Goal: Transaction & Acquisition: Purchase product/service

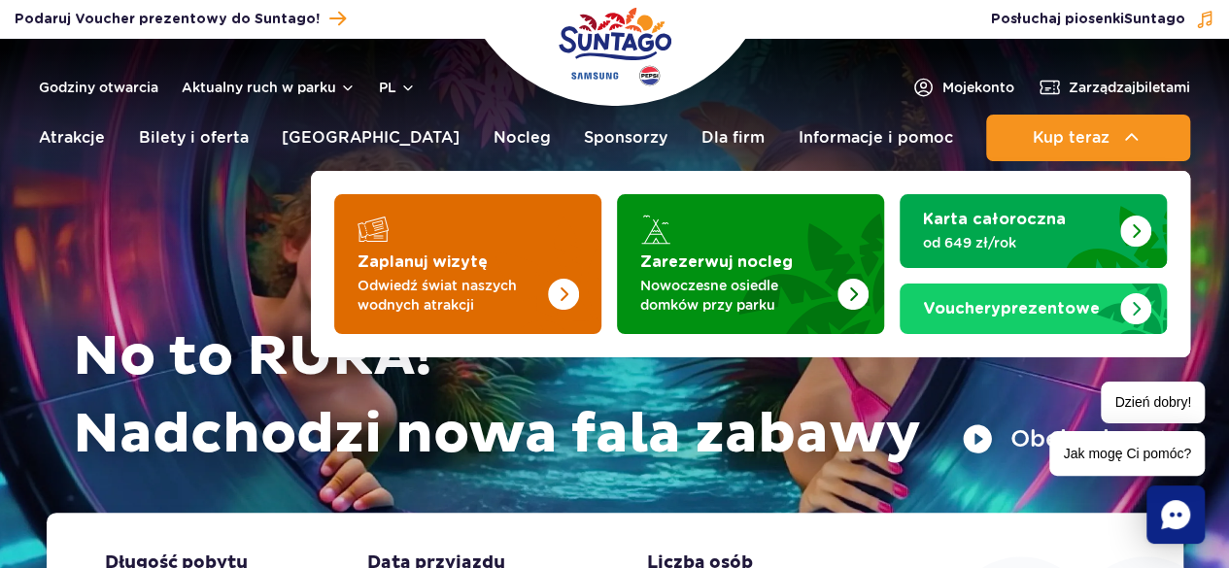
click at [559, 289] on img "Zaplanuj wizytę" at bounding box center [563, 294] width 31 height 31
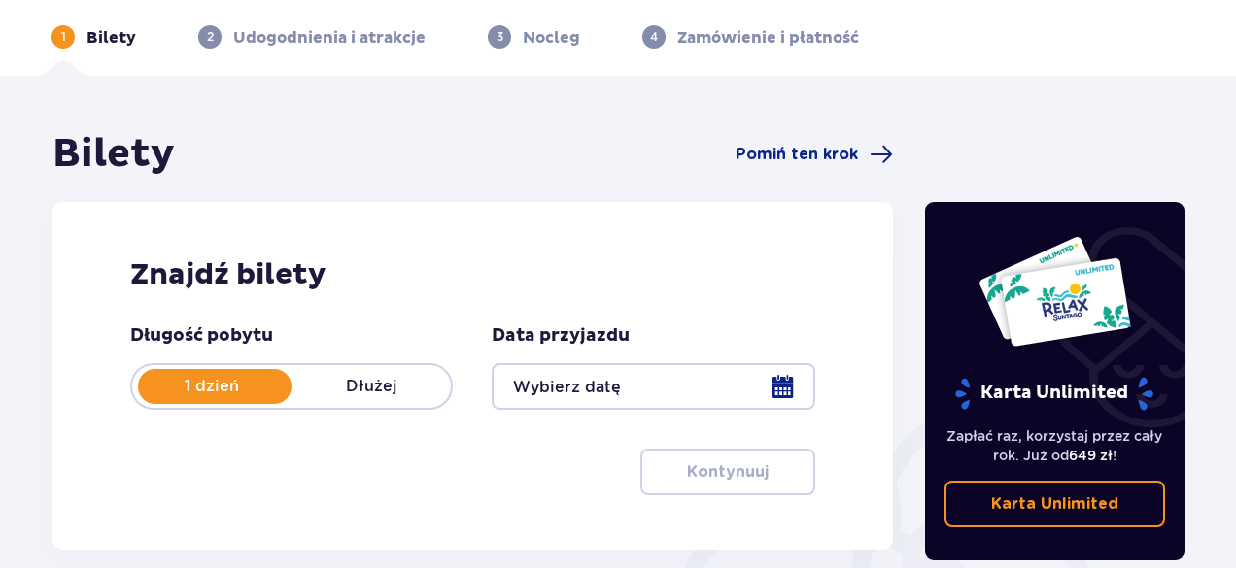
scroll to position [158, 0]
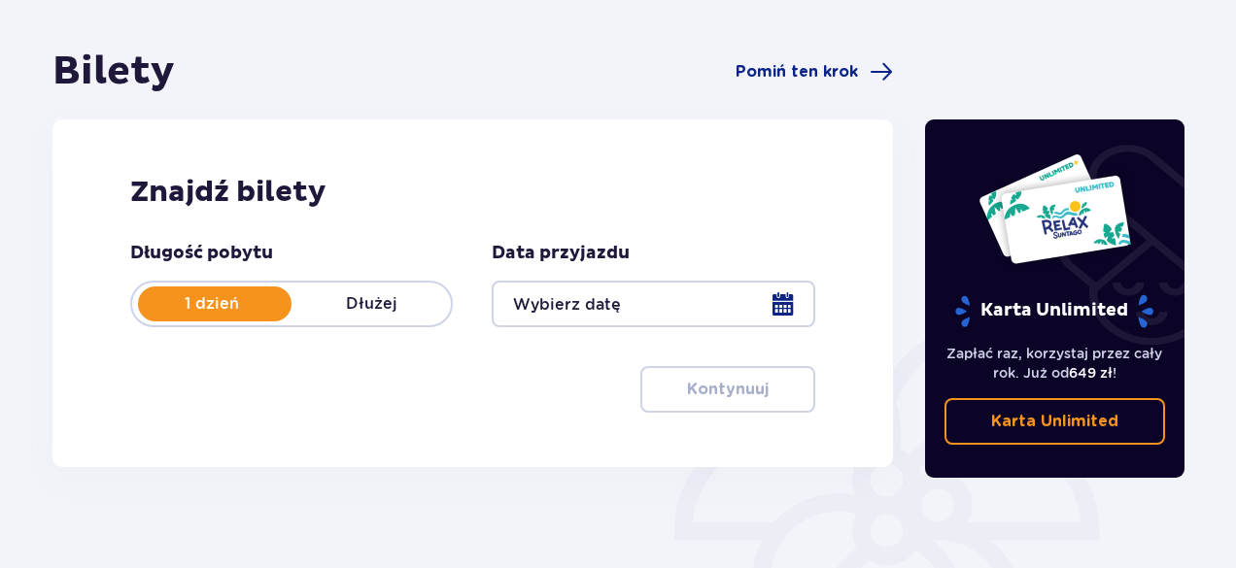
click at [790, 305] on div at bounding box center [652, 304] width 322 height 47
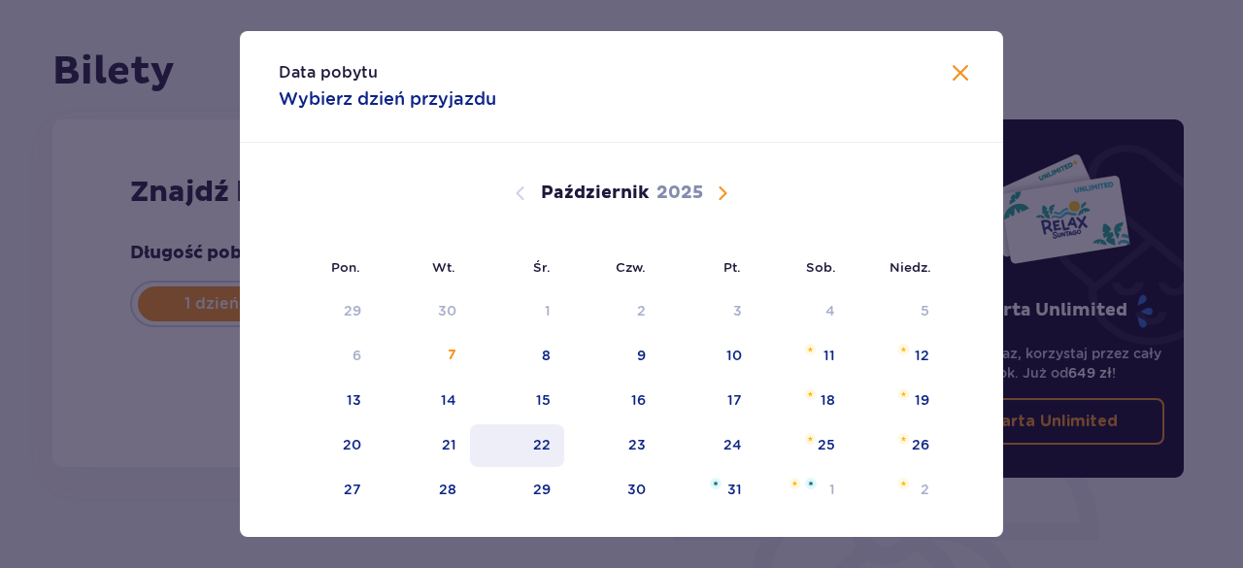
click at [538, 444] on div "22" at bounding box center [541, 444] width 17 height 19
type input "[DATE]"
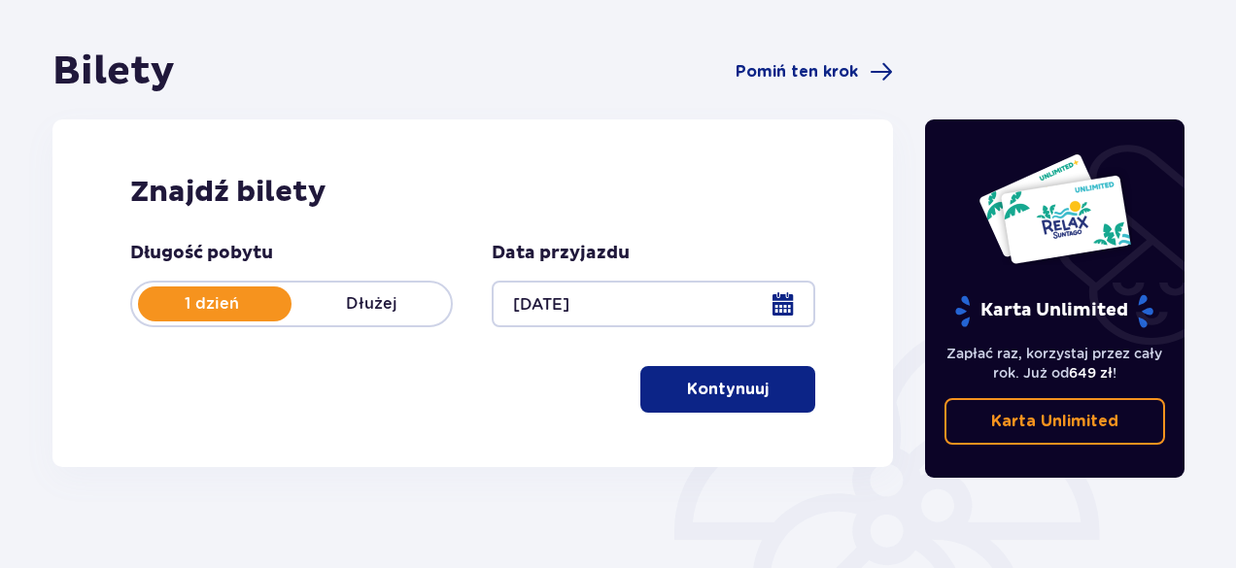
click at [713, 401] on button "Kontynuuj" at bounding box center [727, 389] width 175 height 47
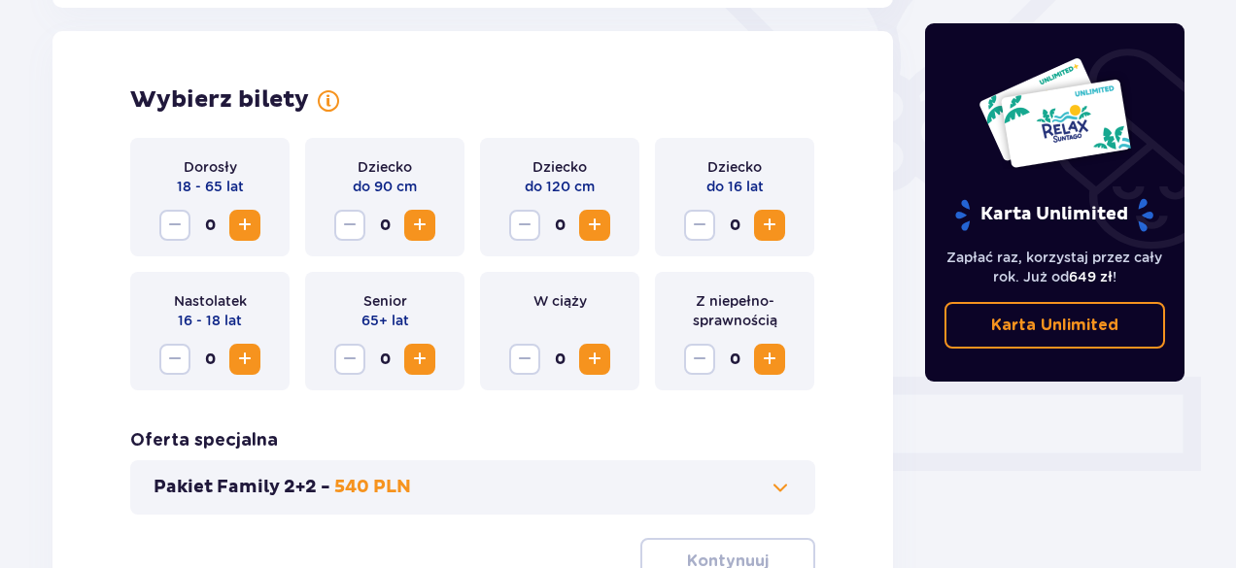
scroll to position [540, 0]
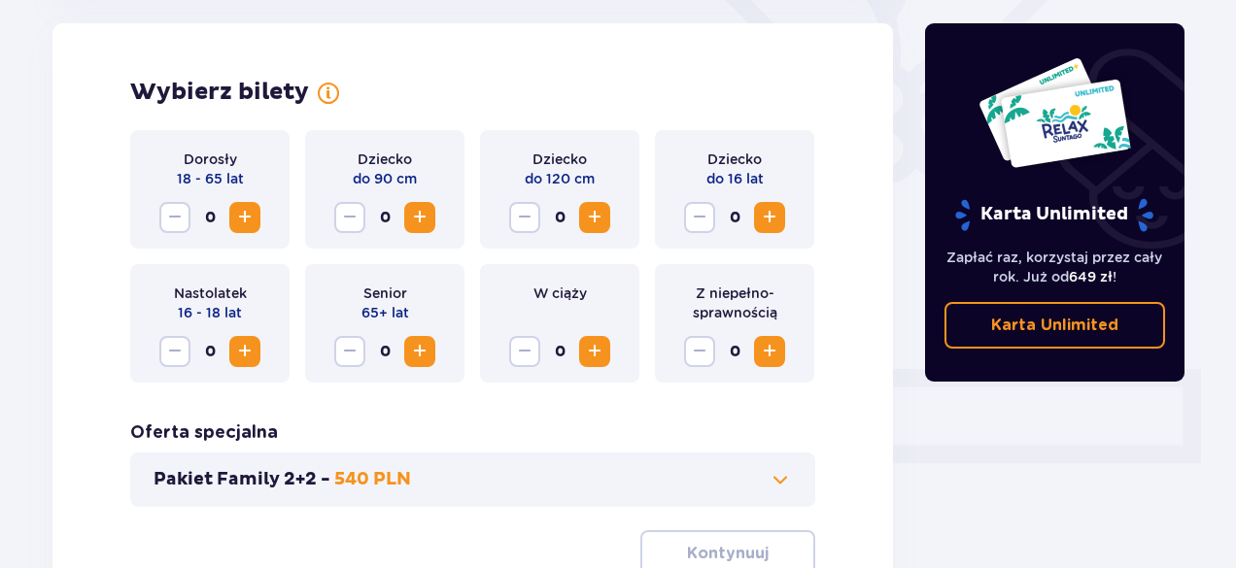
click at [251, 219] on span "Zwiększ" at bounding box center [244, 217] width 23 height 23
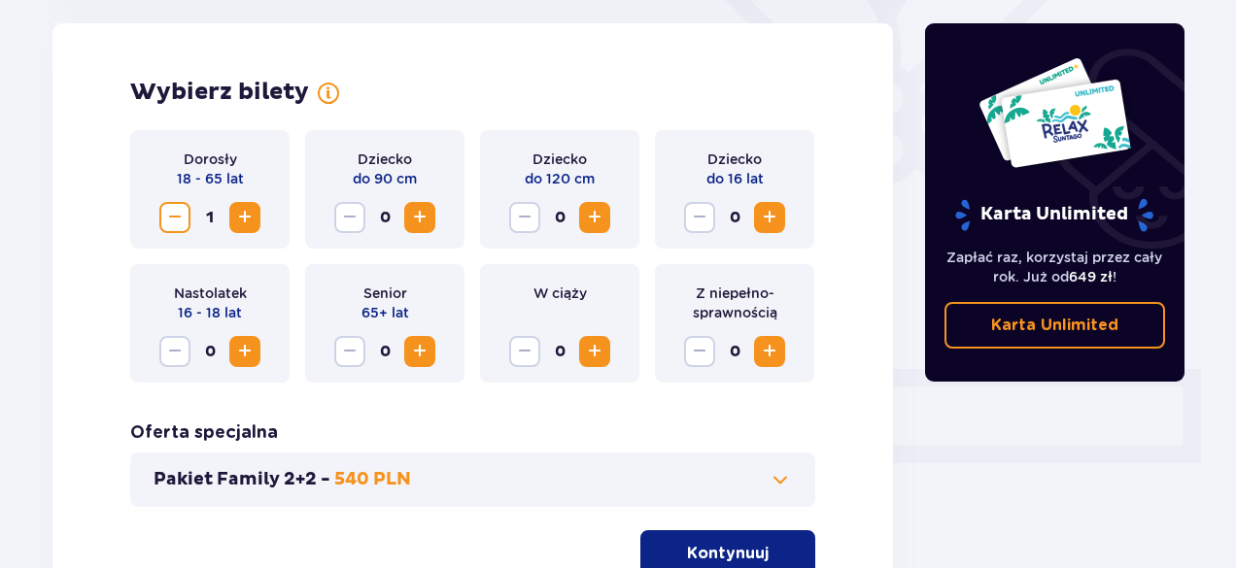
click at [251, 219] on span "Zwiększ" at bounding box center [244, 217] width 23 height 23
click at [237, 355] on span "Zwiększ" at bounding box center [244, 351] width 23 height 23
click at [830, 421] on div "Wybierz bilety Dorosły 18 - 65 lat 3 Dziecko do 90 cm 0 Dziecko do 120 cm 0 Dzi…" at bounding box center [472, 327] width 840 height 608
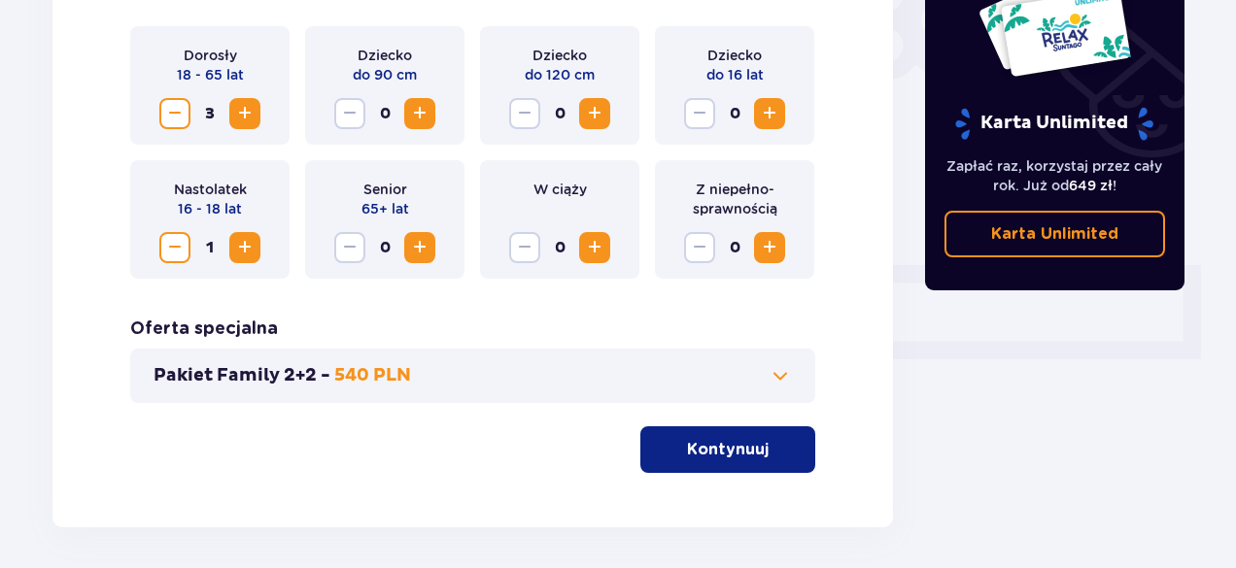
click at [786, 432] on button "Kontynuuj" at bounding box center [727, 449] width 175 height 47
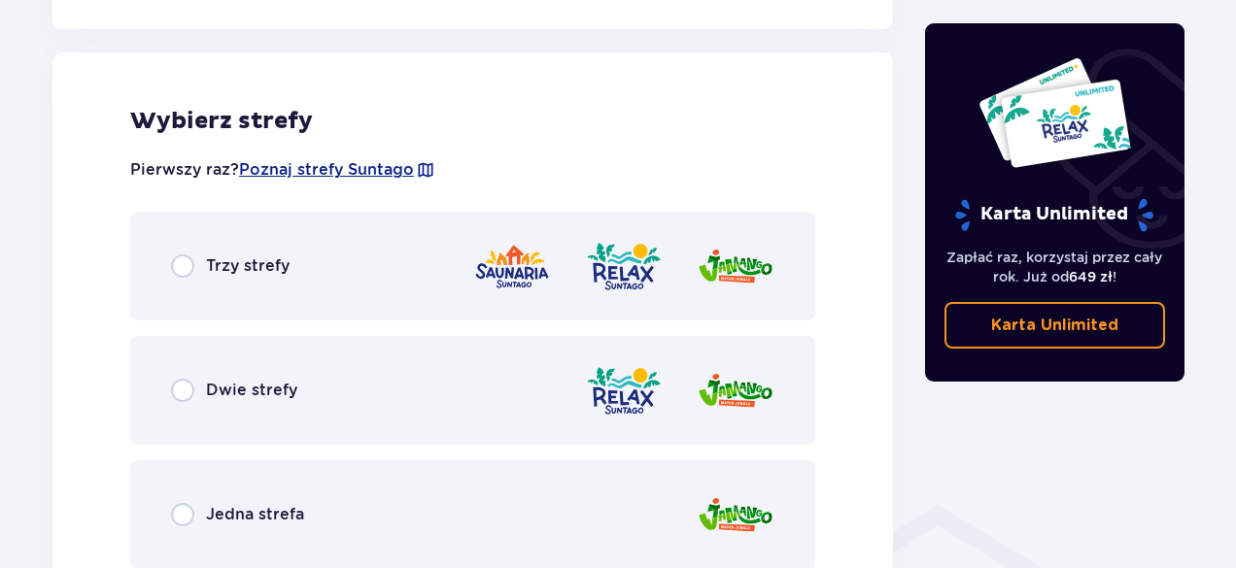
scroll to position [1078, 0]
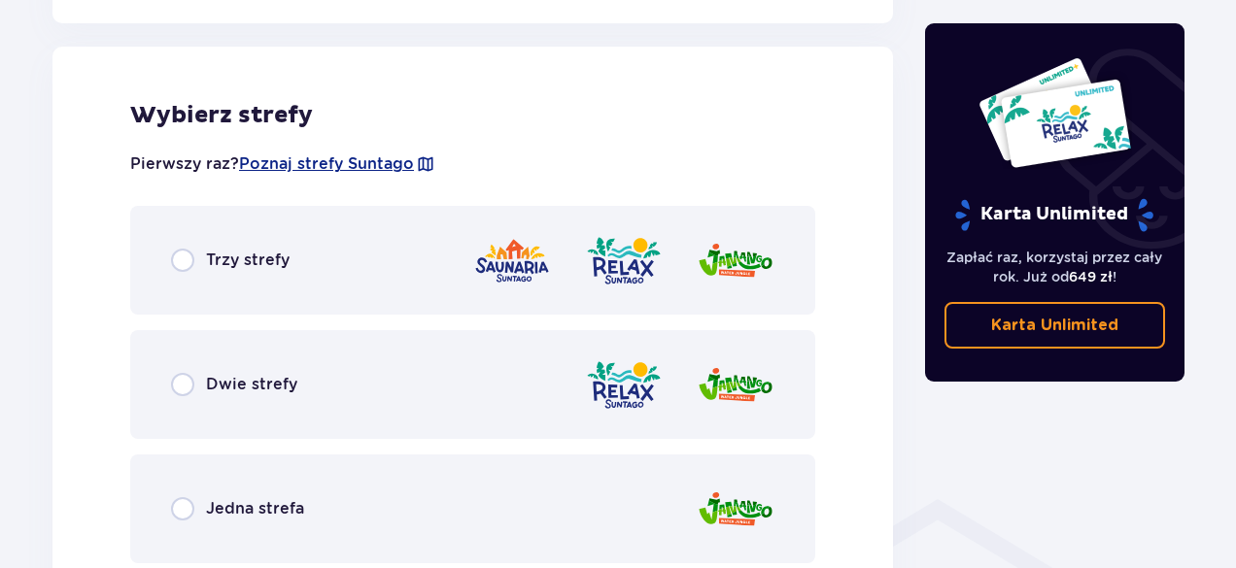
click at [753, 399] on img at bounding box center [735, 384] width 78 height 55
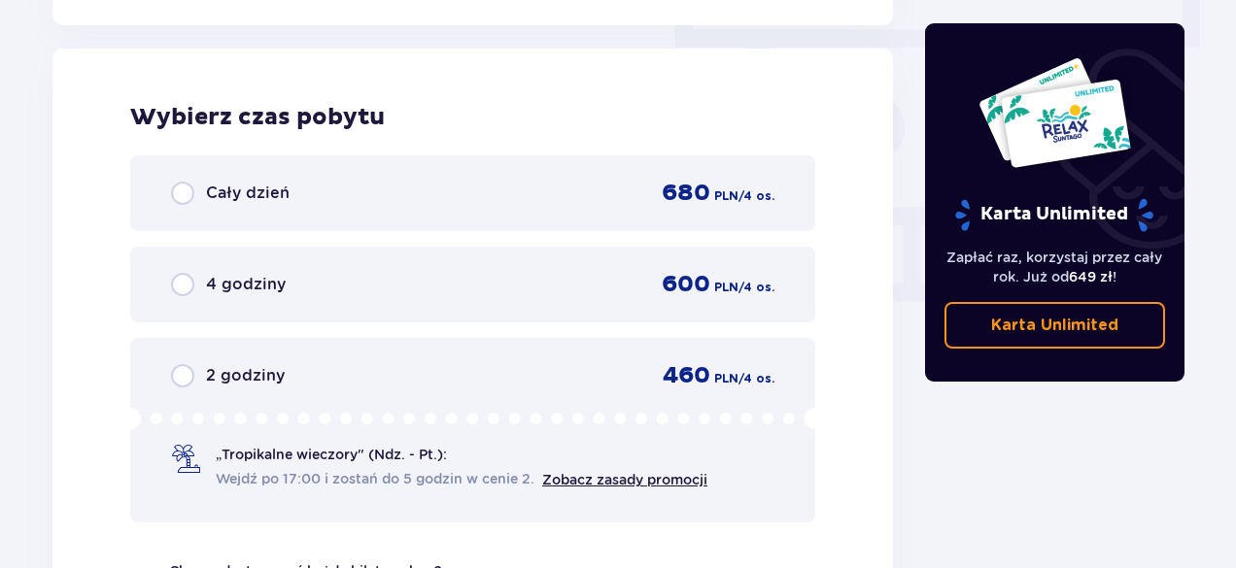
scroll to position [1754, 0]
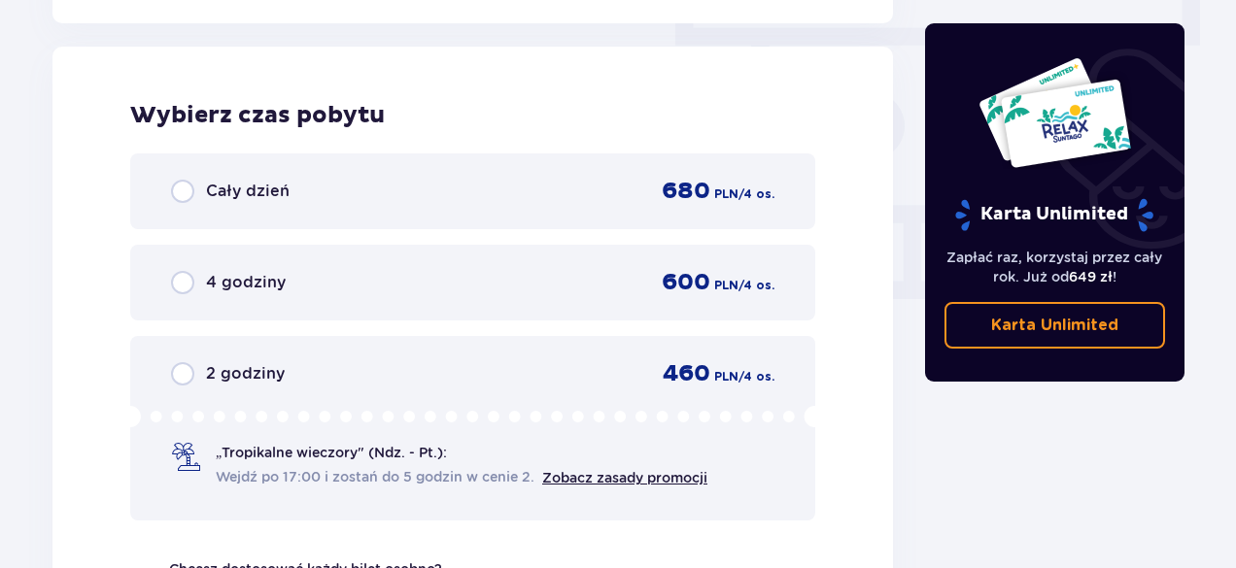
click at [748, 372] on span "/ 4 os." at bounding box center [756, 376] width 36 height 17
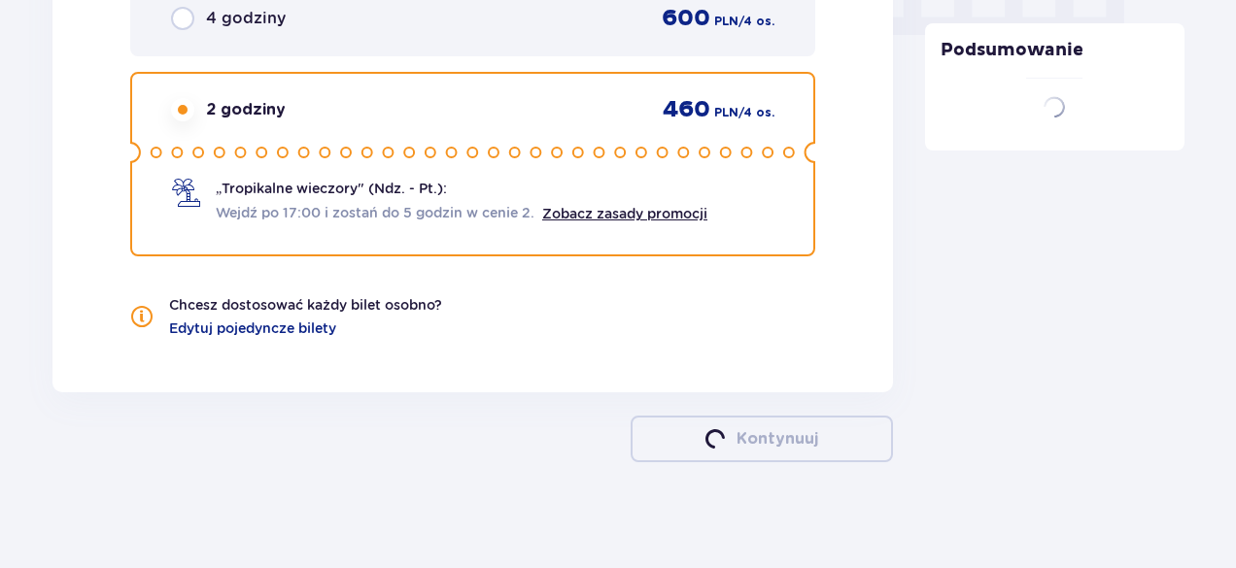
scroll to position [2028, 0]
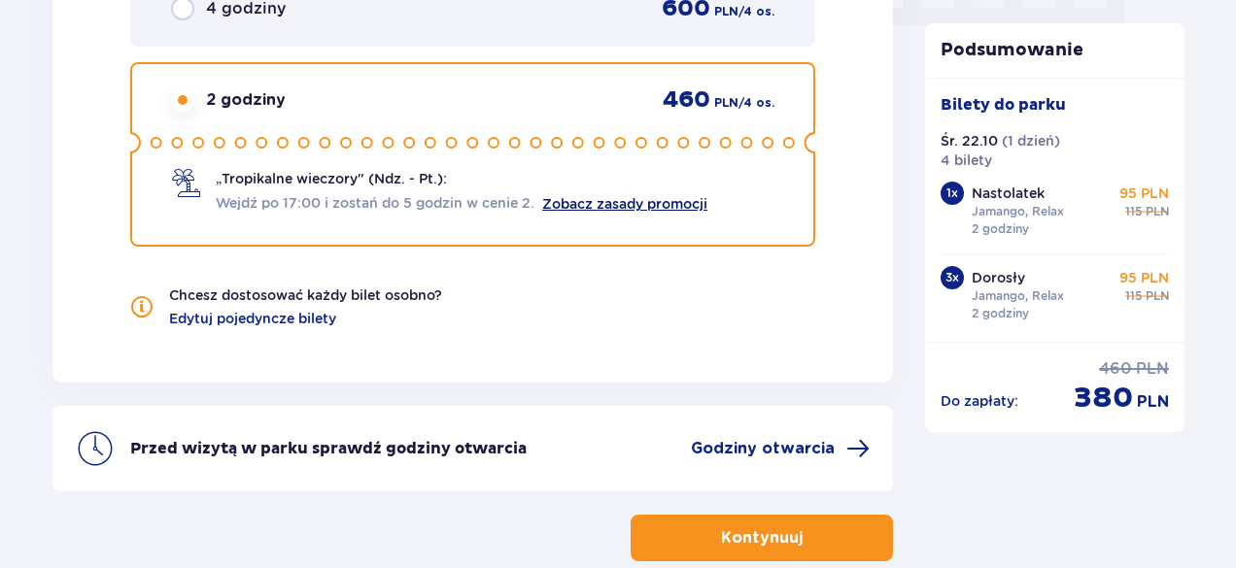
click at [663, 196] on link "Zobacz zasady promocji" at bounding box center [624, 204] width 165 height 16
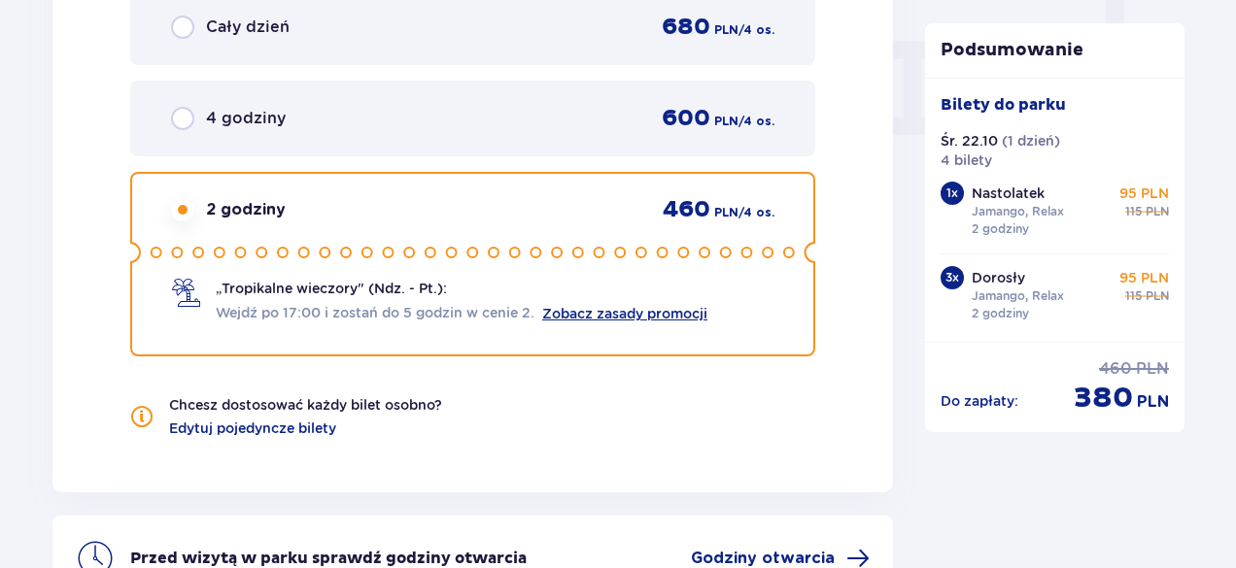
scroll to position [2137, 0]
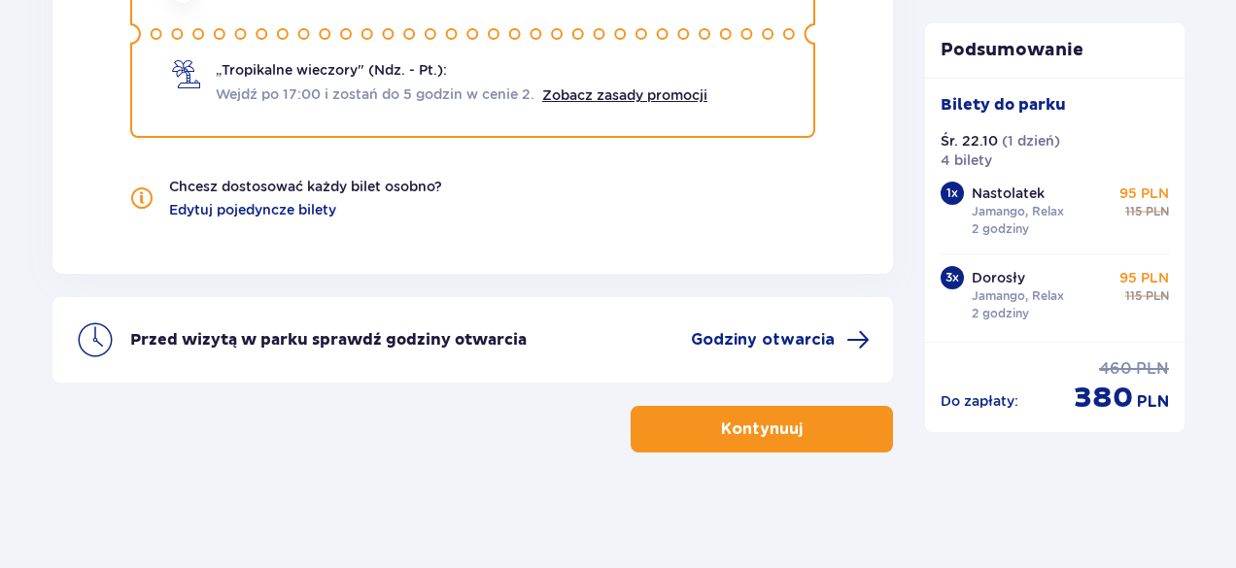
click at [789, 428] on button "Kontynuuj" at bounding box center [761, 429] width 262 height 47
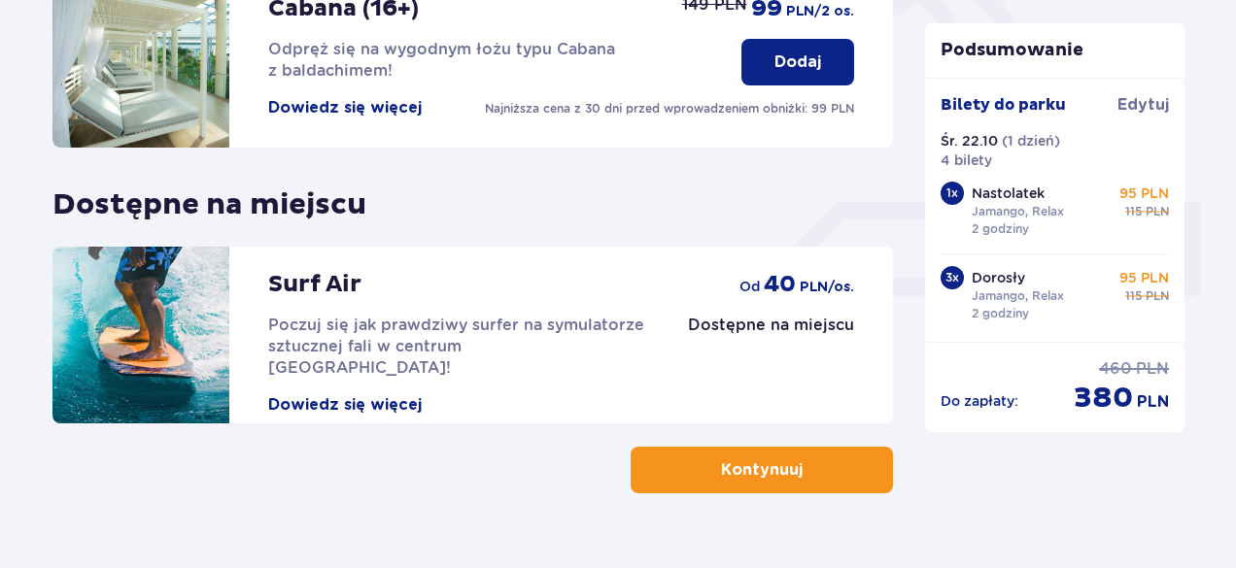
scroll to position [714, 0]
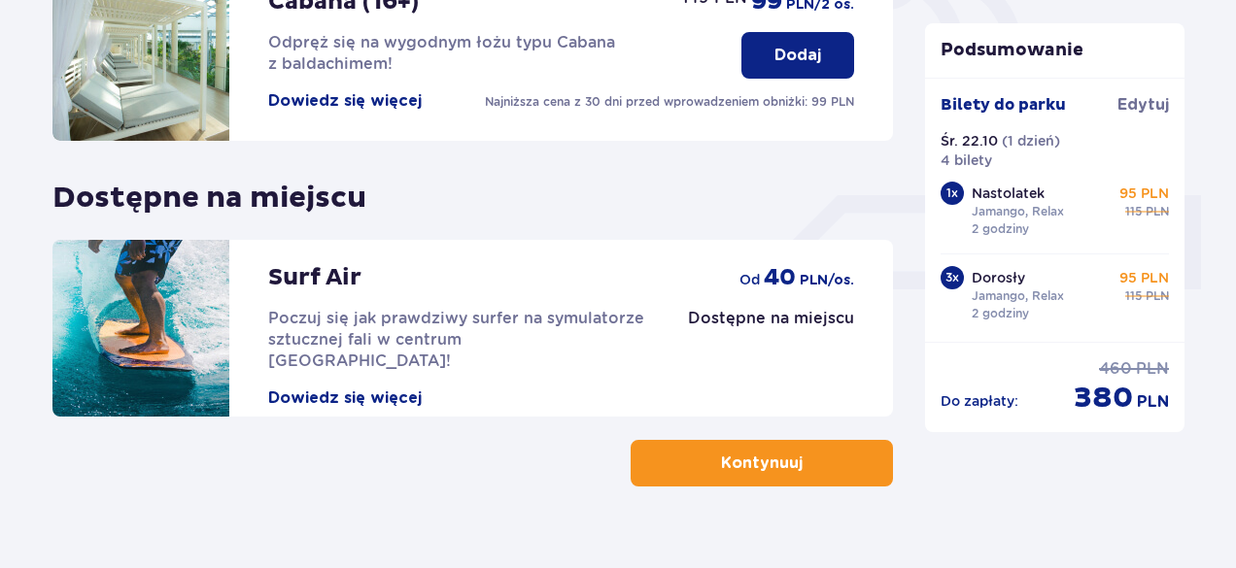
click at [807, 472] on span "button" at bounding box center [806, 463] width 23 height 23
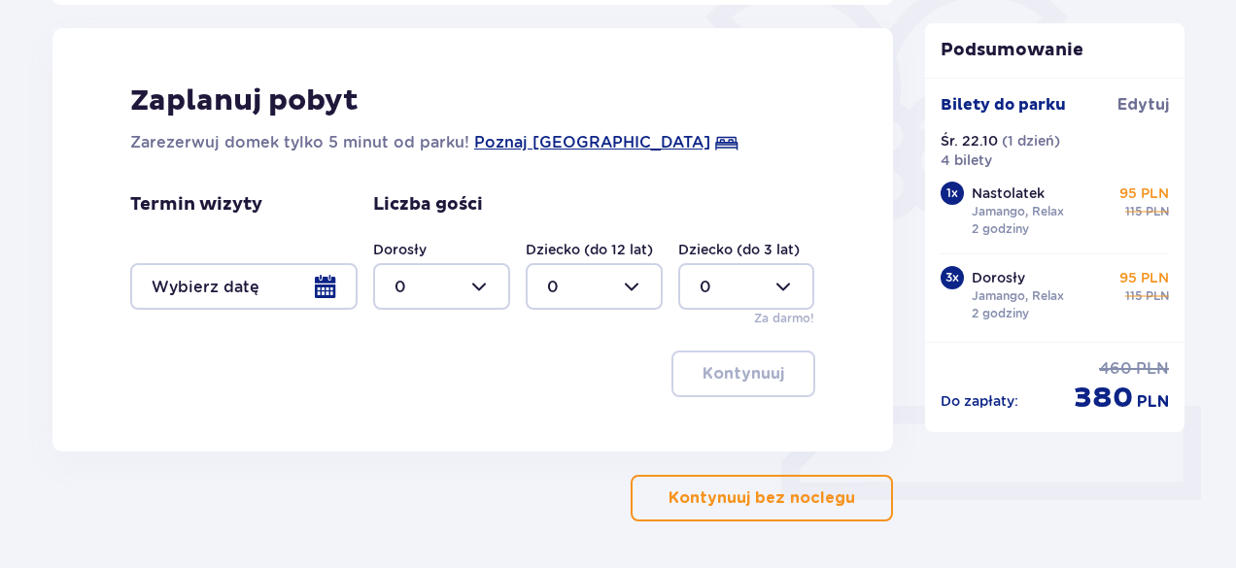
scroll to position [505, 0]
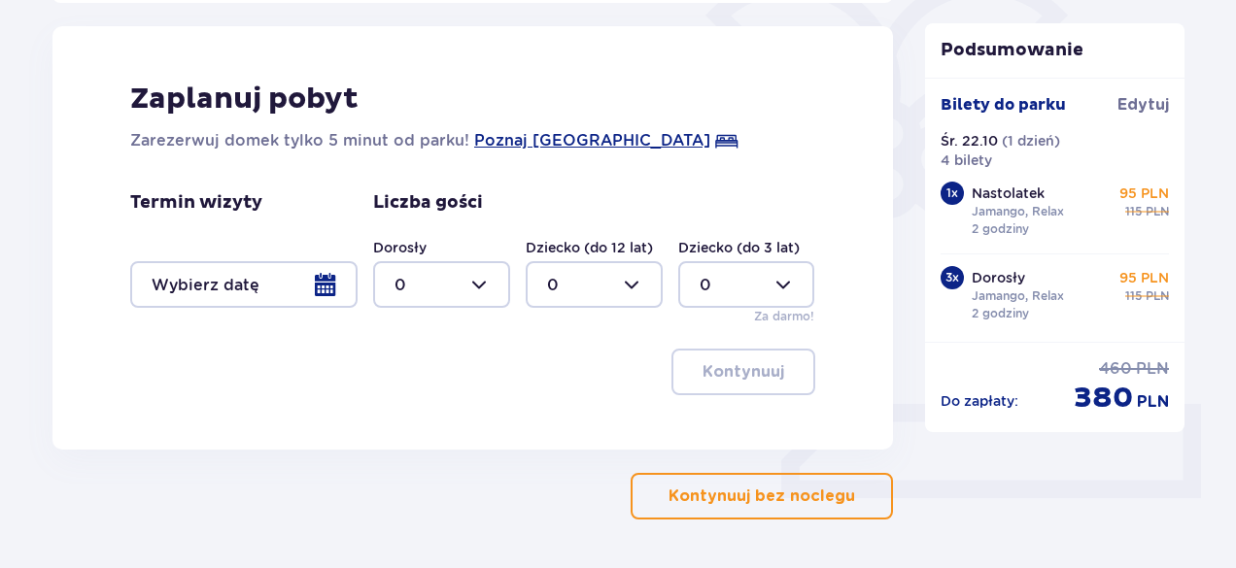
click at [324, 282] on div at bounding box center [243, 284] width 227 height 47
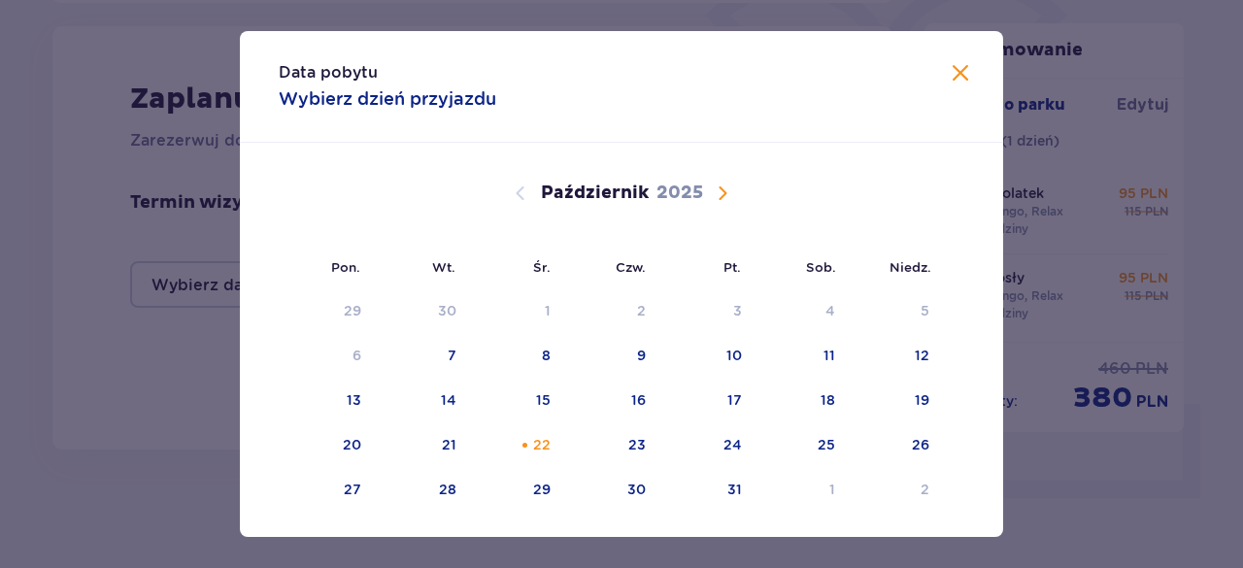
click at [953, 79] on span "Zamknij" at bounding box center [960, 73] width 23 height 23
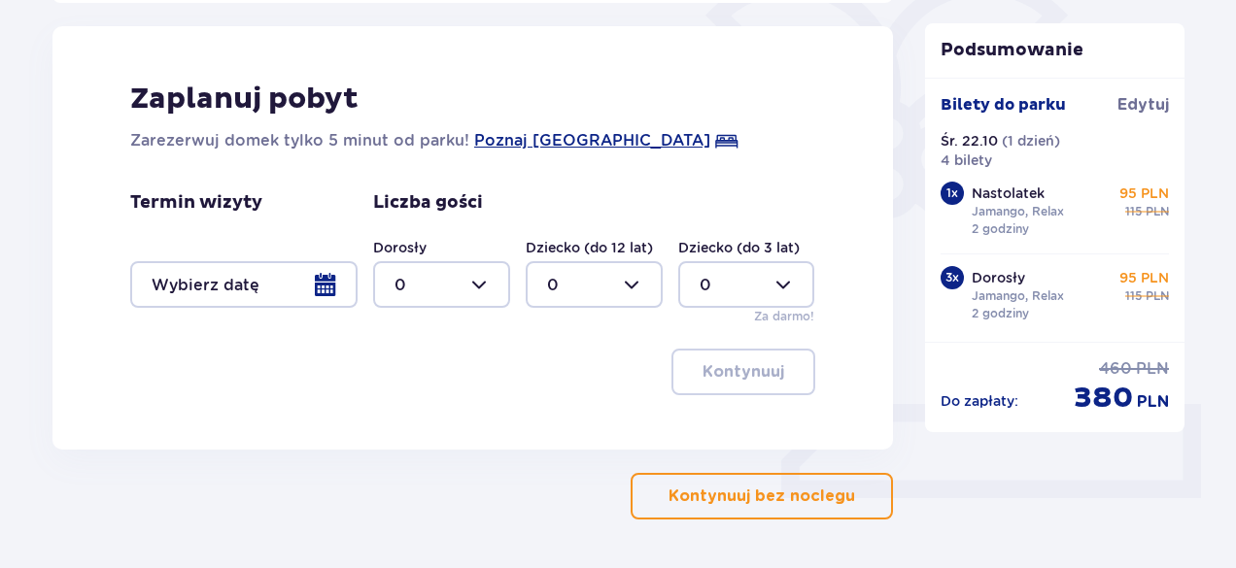
click at [804, 510] on button "Kontynuuj bez noclegu" at bounding box center [761, 496] width 262 height 47
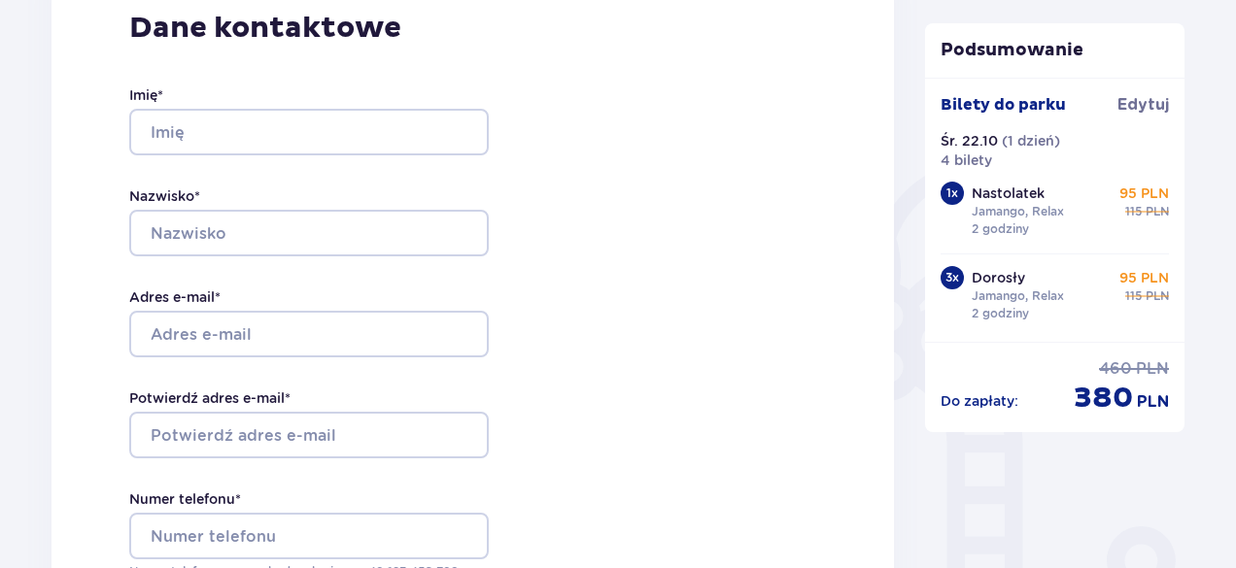
scroll to position [350, 0]
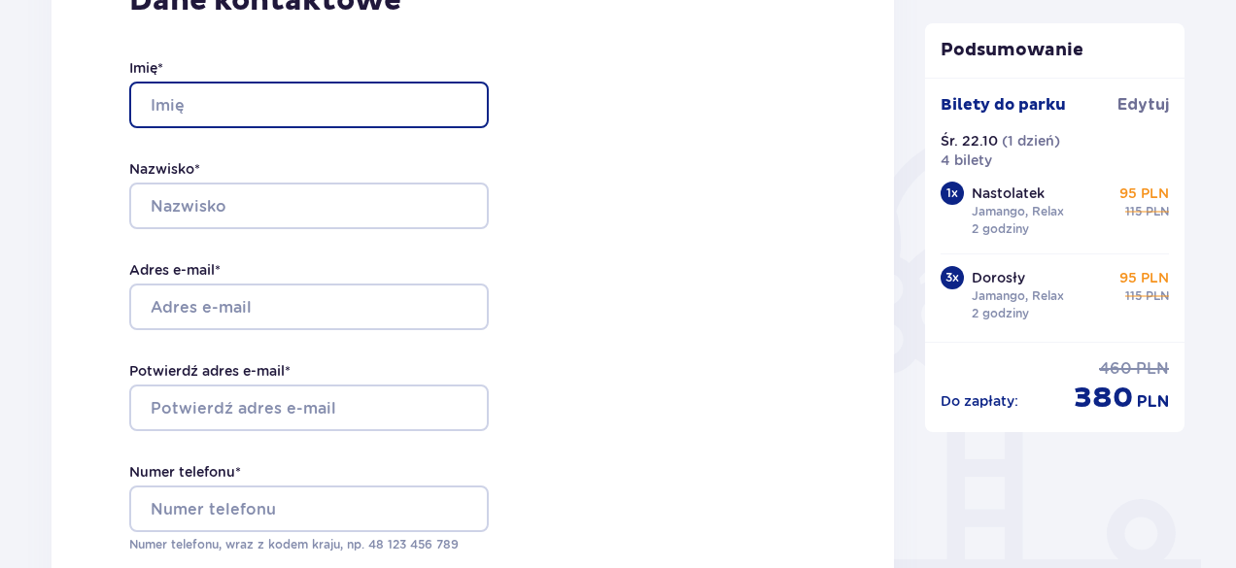
click at [330, 107] on input "Imię *" at bounding box center [308, 105] width 359 height 47
type input "[PERSON_NAME]"
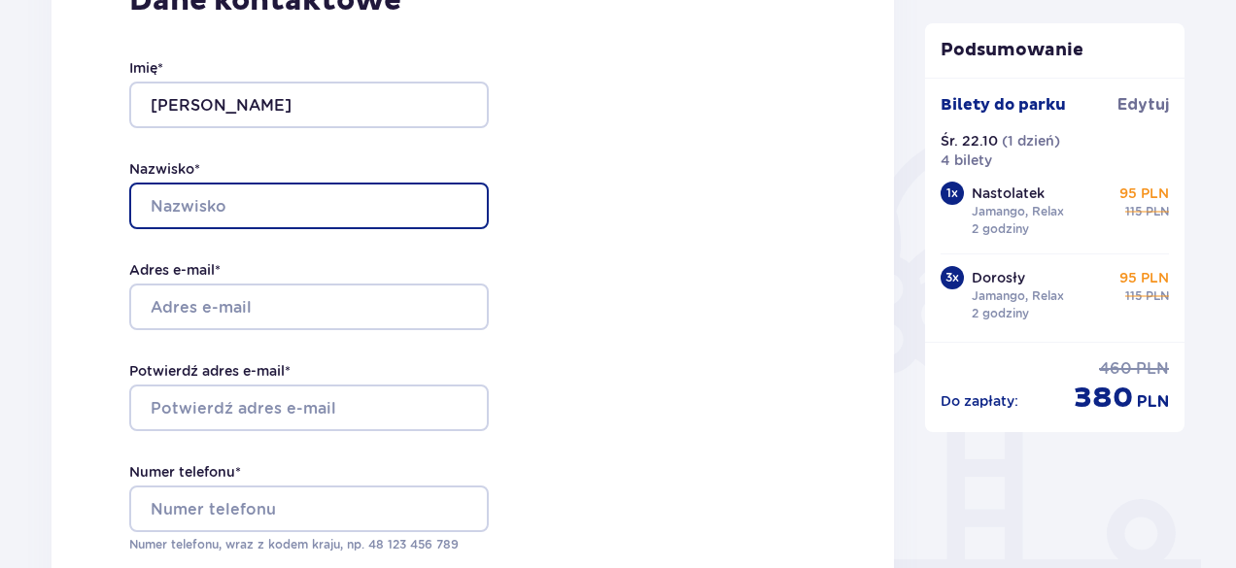
click at [319, 196] on input "Nazwisko *" at bounding box center [308, 206] width 359 height 47
type input "[PERSON_NAME]"
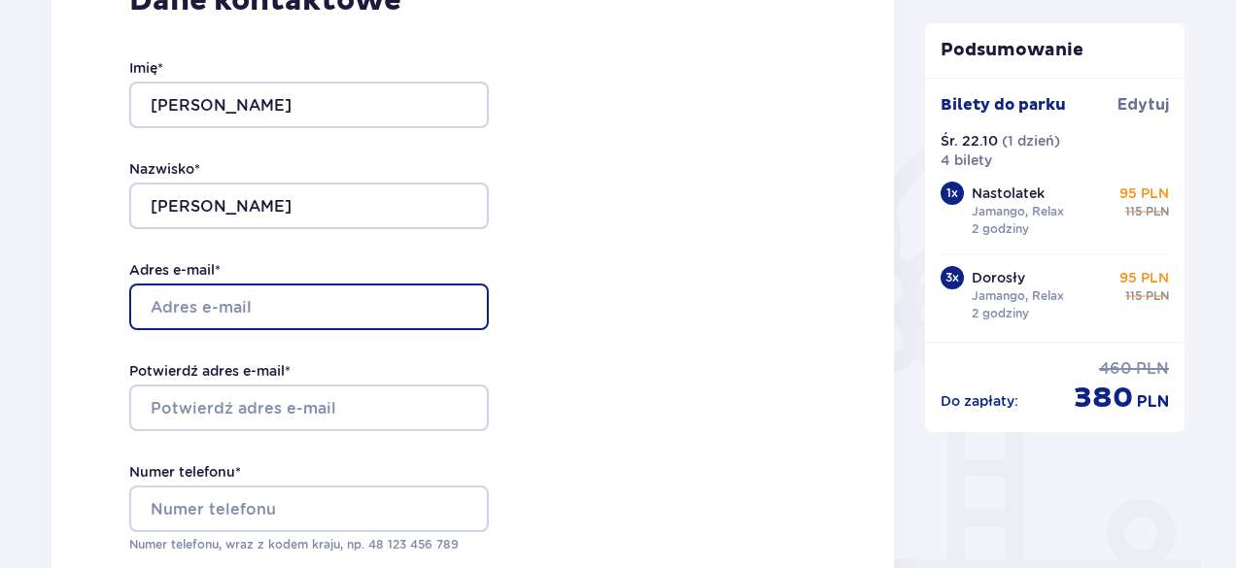
click at [286, 309] on input "Adres e-mail *" at bounding box center [308, 307] width 359 height 47
type input "[EMAIL_ADDRESS][DOMAIN_NAME]"
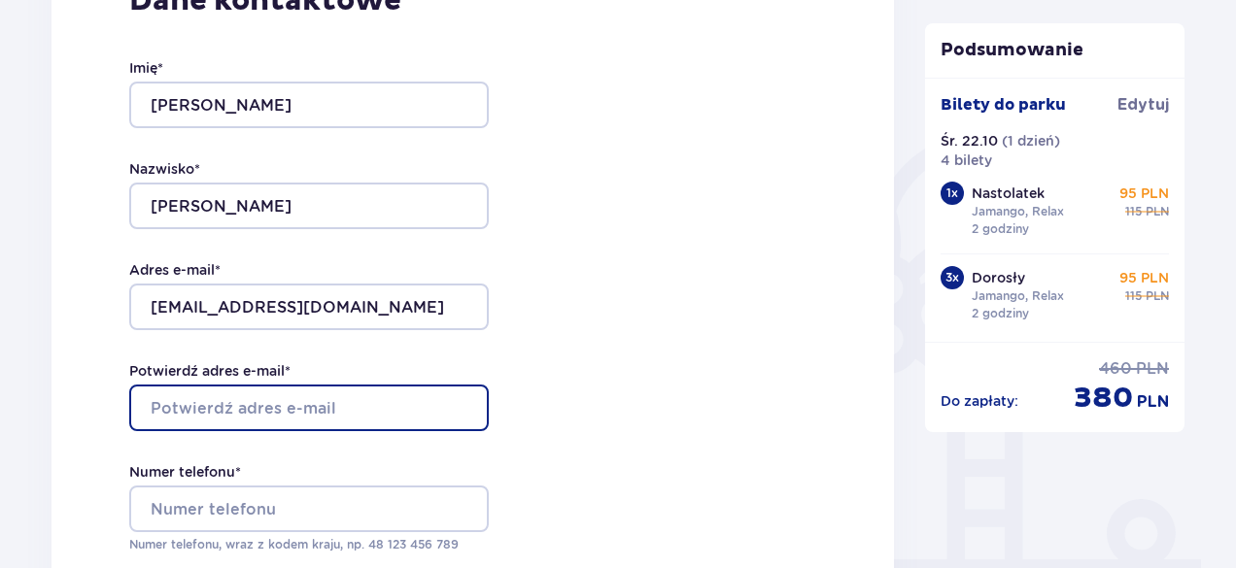
click at [266, 394] on input "Potwierdź adres e-mail *" at bounding box center [308, 408] width 359 height 47
type input "[EMAIL_ADDRESS][DOMAIN_NAME]"
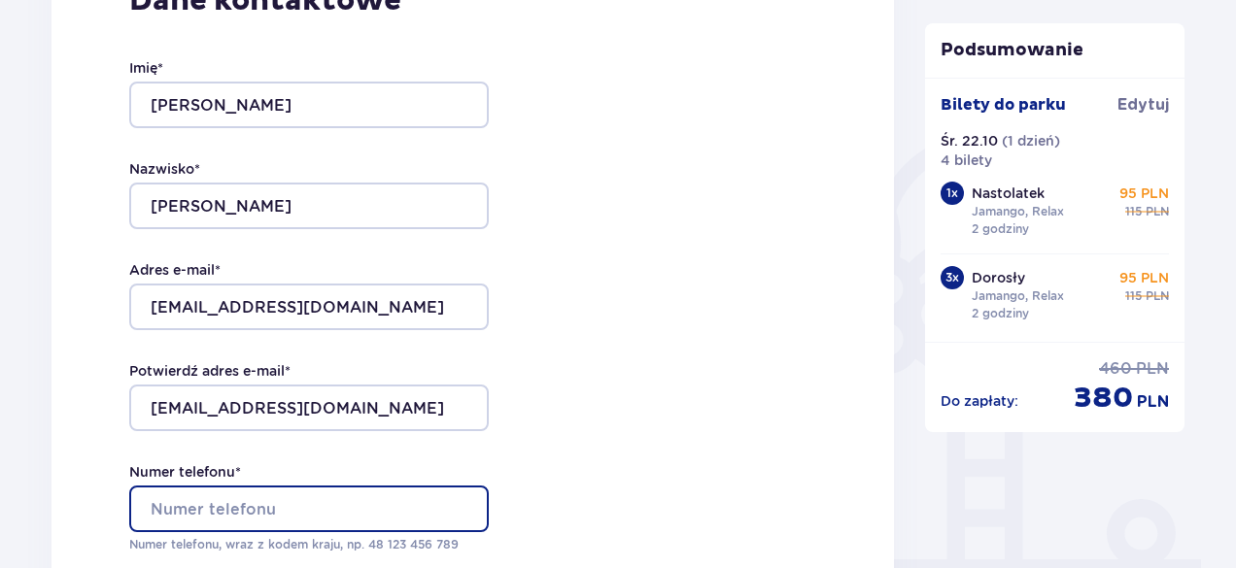
click at [273, 510] on input "Numer telefonu *" at bounding box center [308, 509] width 359 height 47
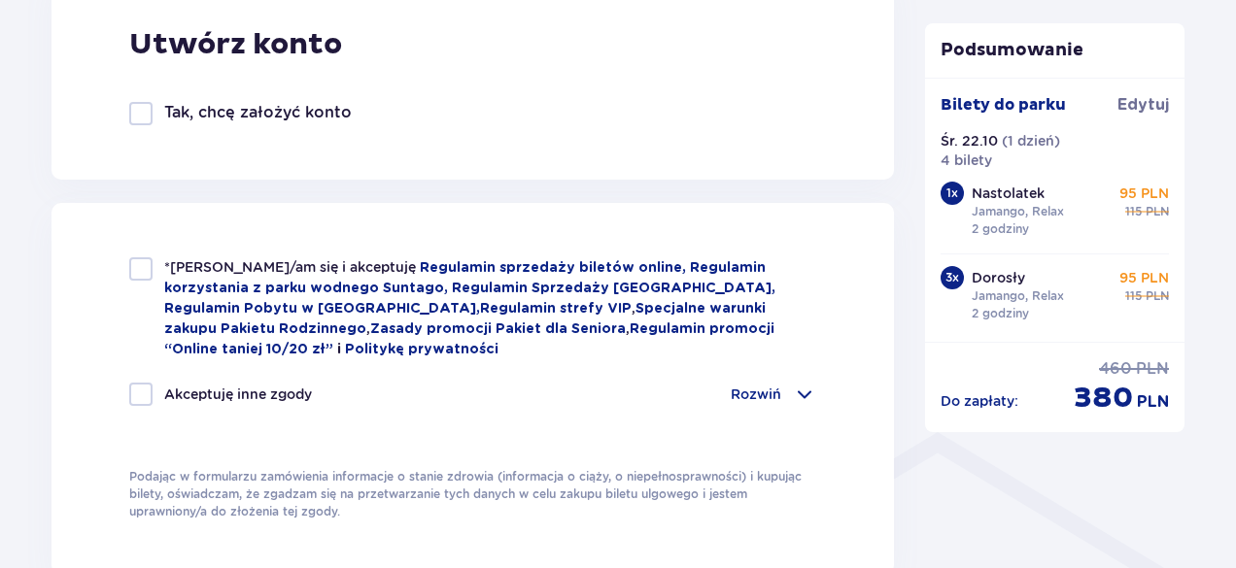
scroll to position [1206, 0]
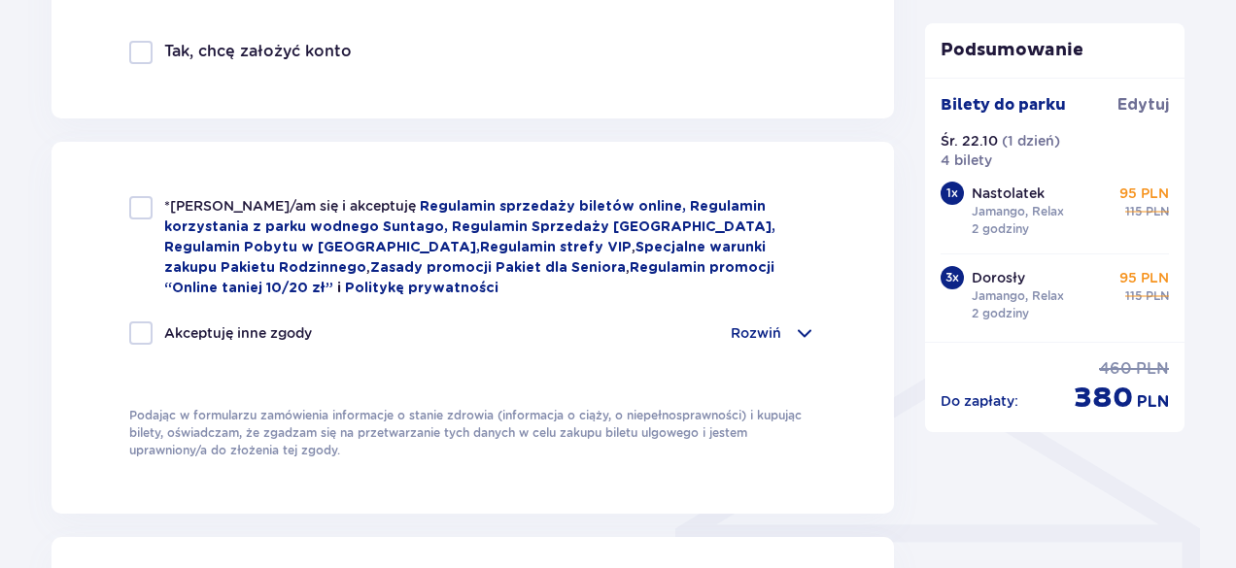
type input "795537049"
click at [137, 194] on div "*Zapoznałem/am się i akceptuję Regulamin sprzedaży biletów online, Regulamin ko…" at bounding box center [472, 328] width 842 height 372
click at [136, 212] on div at bounding box center [140, 207] width 23 height 23
checkbox input "true"
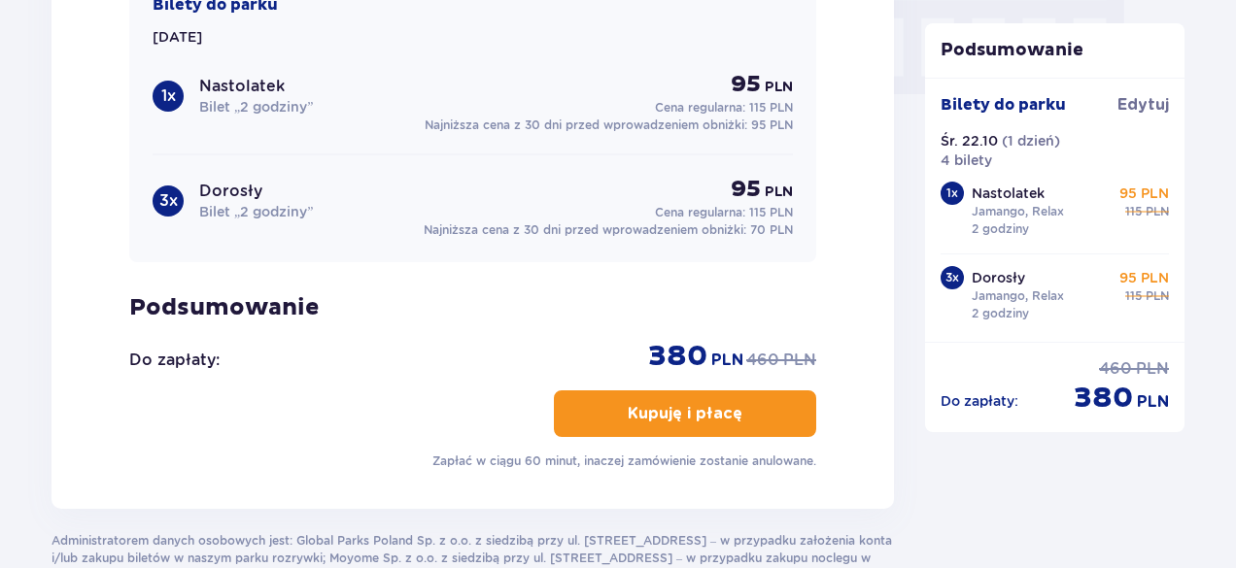
scroll to position [1965, 0]
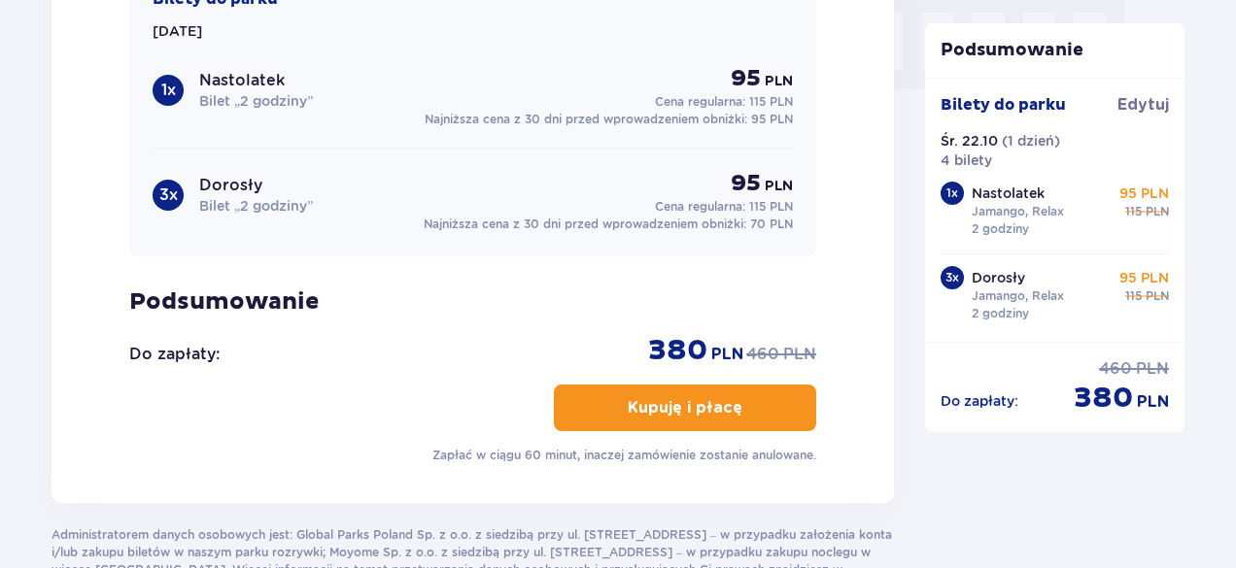
click at [734, 411] on span "button" at bounding box center [745, 407] width 23 height 23
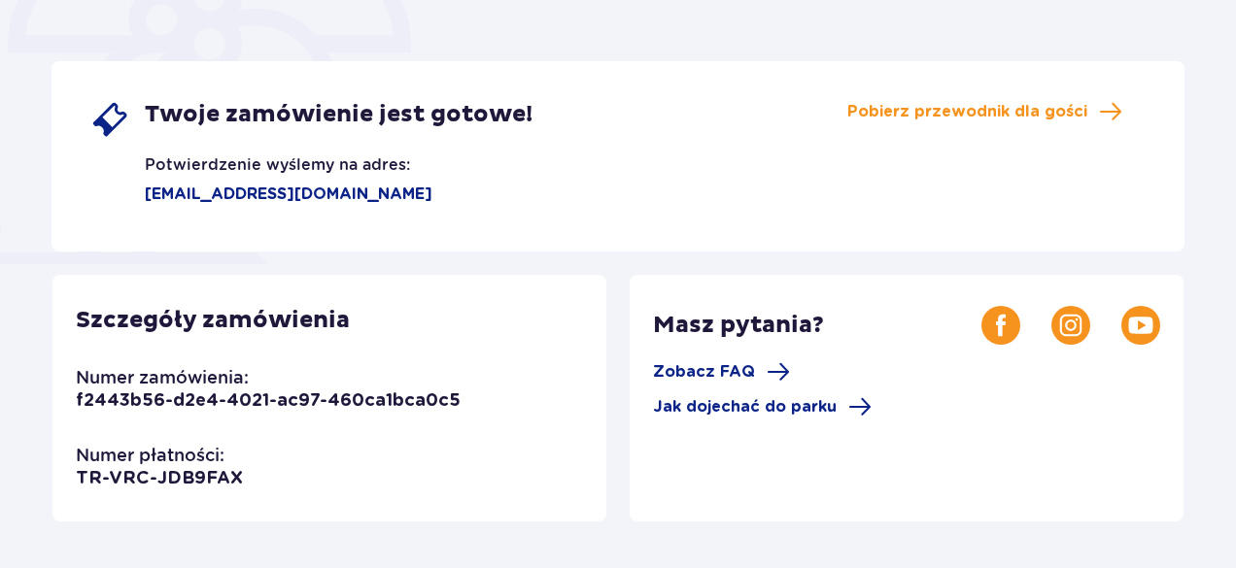
scroll to position [305, 0]
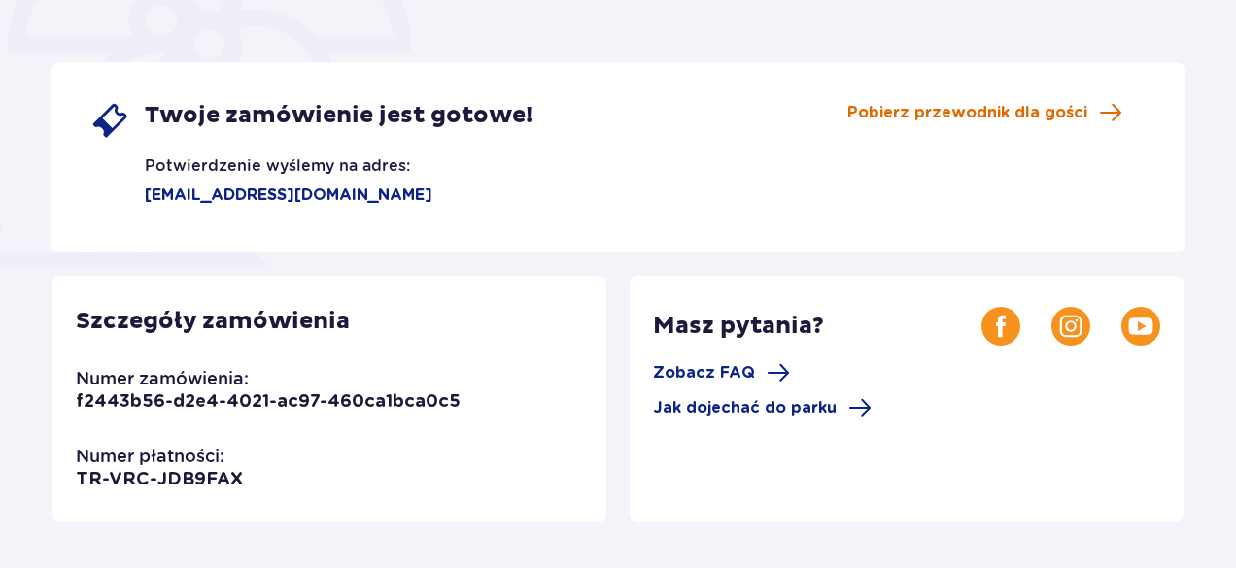
click at [1028, 118] on span "Pobierz przewodnik dla gości" at bounding box center [967, 112] width 240 height 21
